Goal: Task Accomplishment & Management: Manage account settings

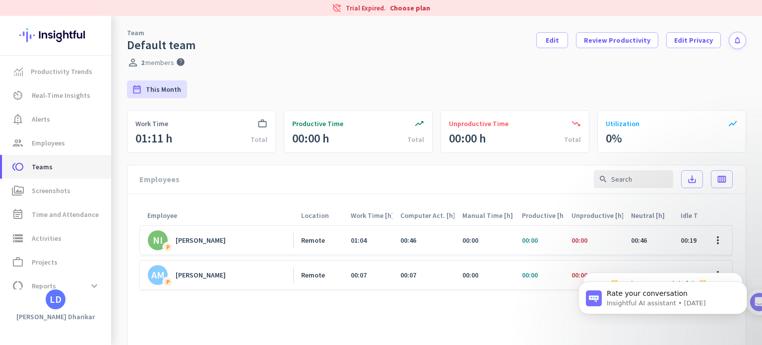
click at [58, 166] on span "toll Teams" at bounding box center [56, 167] width 93 height 12
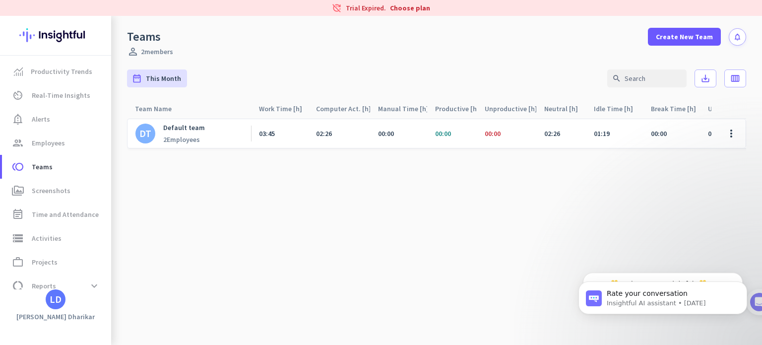
click at [170, 119] on div "DT Default team 2 Employees" at bounding box center [189, 133] width 124 height 29
click at [191, 138] on div "2 Employees" at bounding box center [184, 139] width 42 height 9
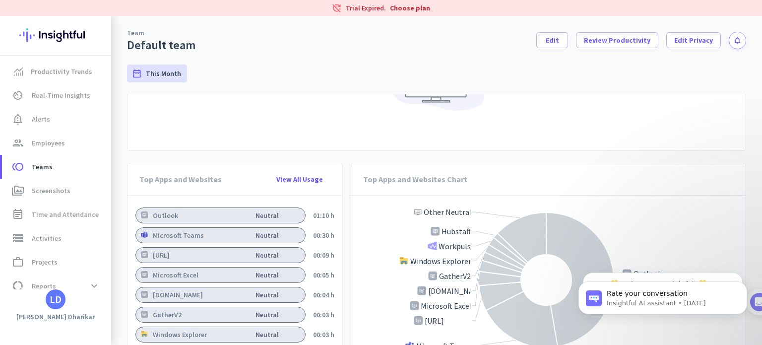
scroll to position [799, 0]
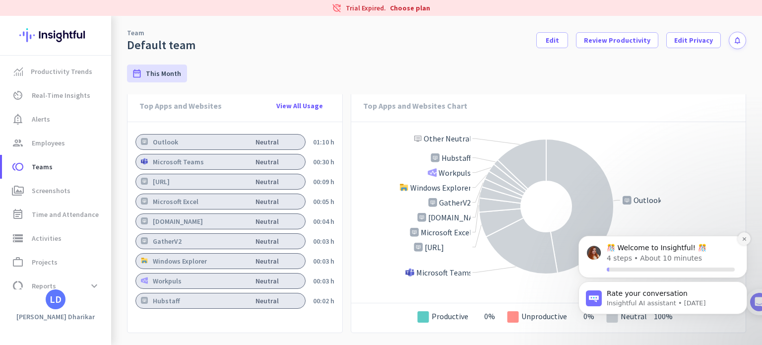
click at [743, 240] on icon "Dismiss notification" at bounding box center [743, 238] width 3 height 3
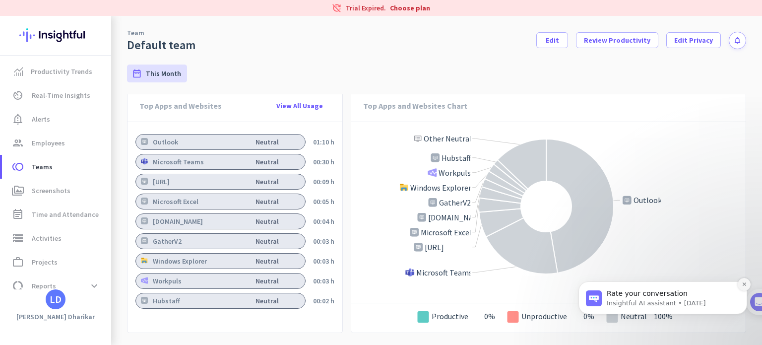
click at [743, 287] on icon "Dismiss notification" at bounding box center [744, 283] width 5 height 5
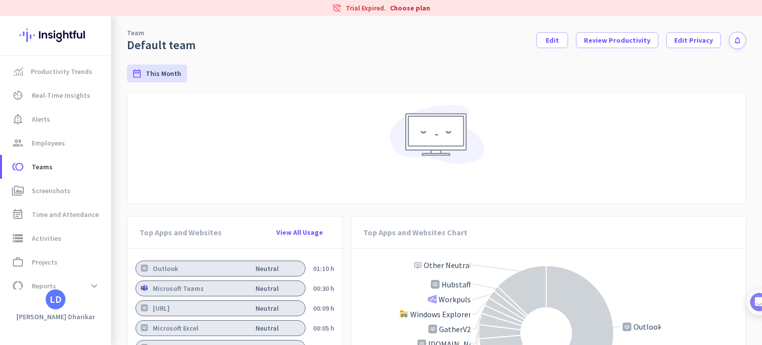
scroll to position [694, 0]
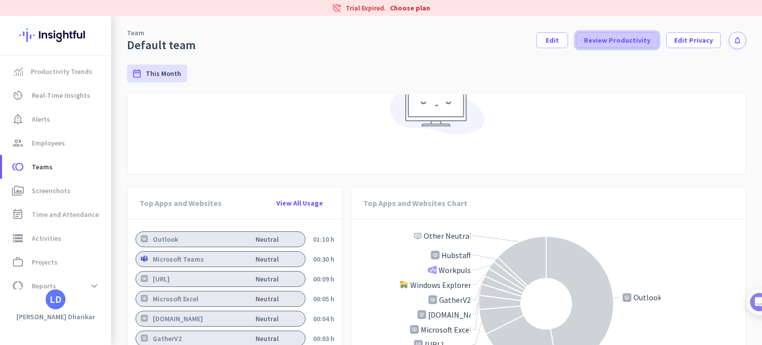
click at [608, 45] on span at bounding box center [616, 40] width 81 height 24
